Goal: Find specific page/section: Find specific page/section

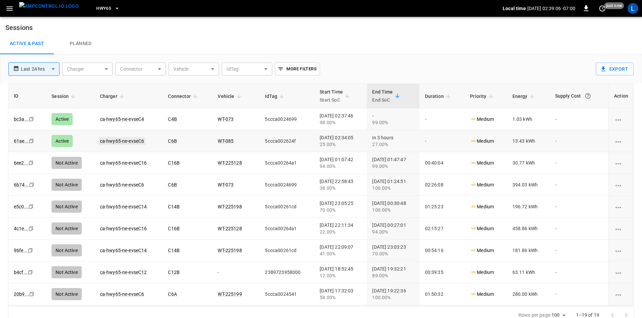
click at [131, 140] on link "ca-hwy65-ne-evseC6" at bounding box center [122, 141] width 47 height 8
click at [112, 119] on link "ca-hwy65-ne-evseC4" at bounding box center [122, 119] width 47 height 8
